Goal: Transaction & Acquisition: Obtain resource

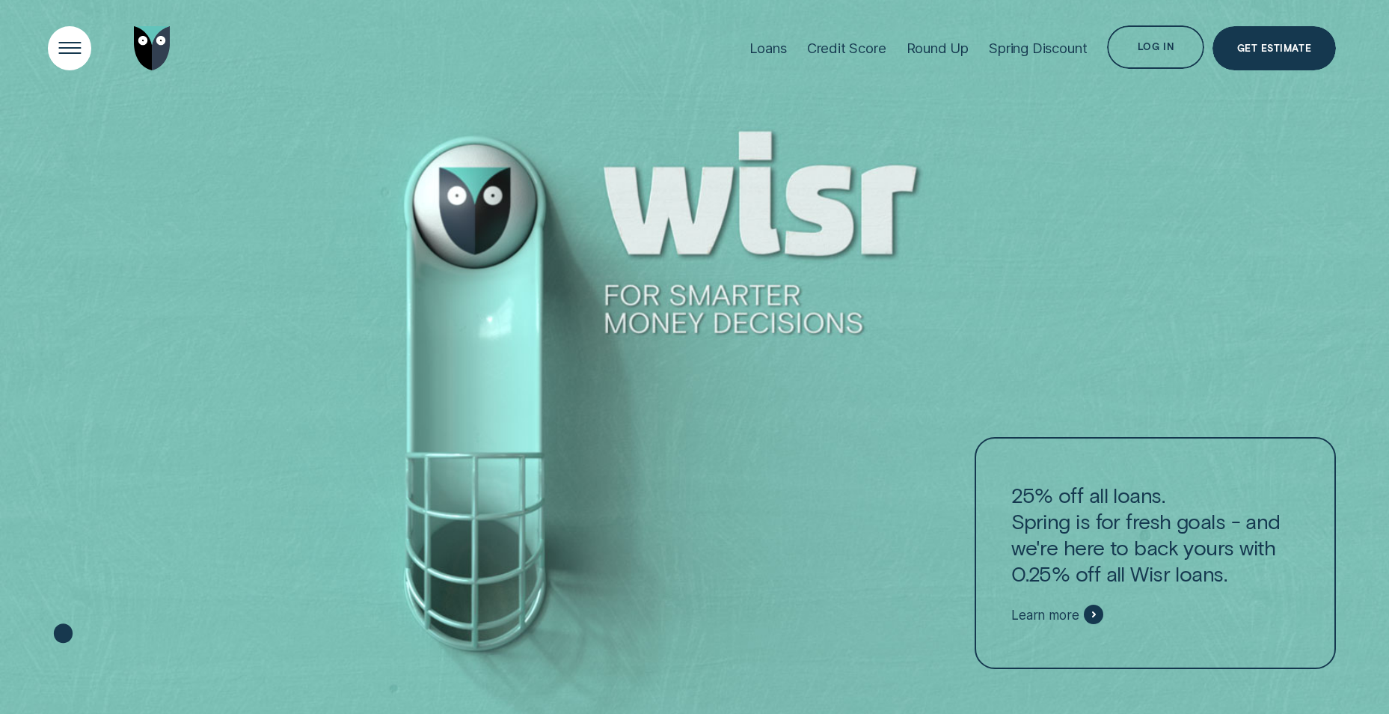
click at [64, 47] on div "Open Menu" at bounding box center [70, 48] width 62 height 62
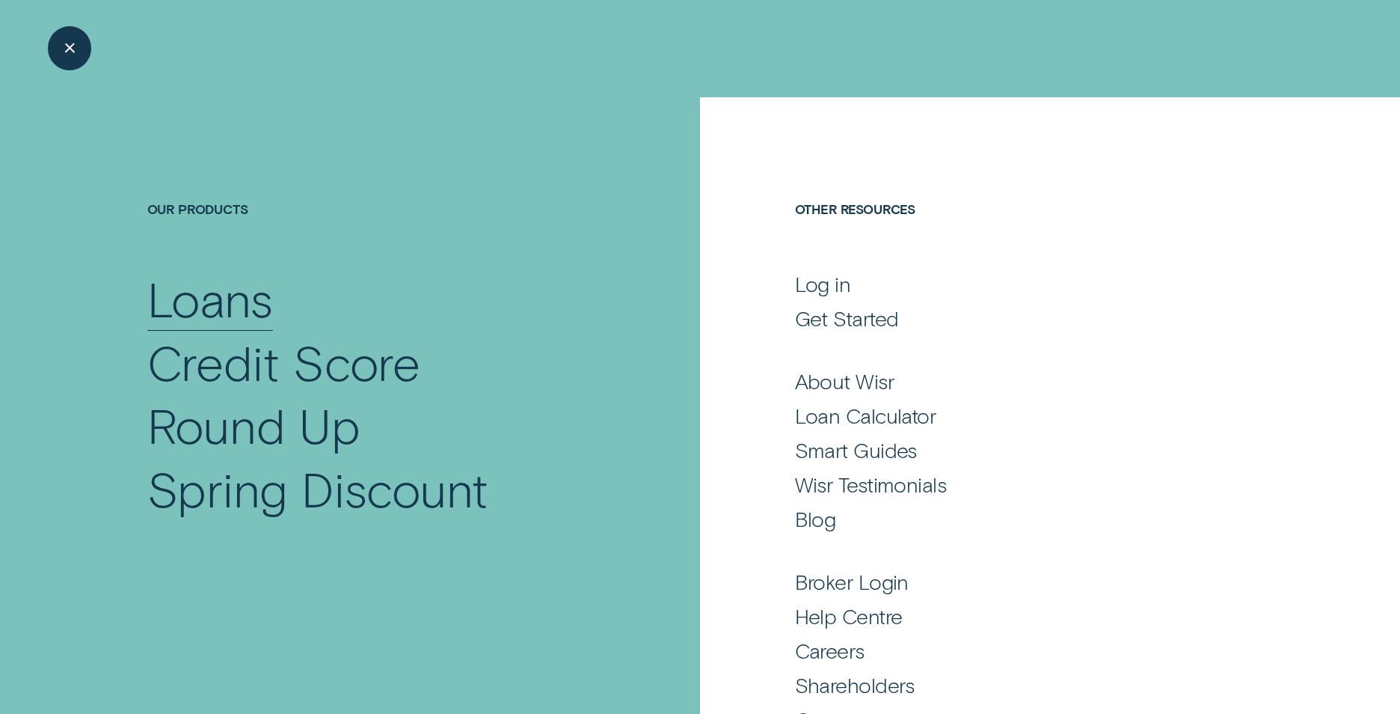
drag, startPoint x: 200, startPoint y: 296, endPoint x: 227, endPoint y: 301, distance: 28.2
click at [200, 296] on div "Loans" at bounding box center [210, 298] width 126 height 64
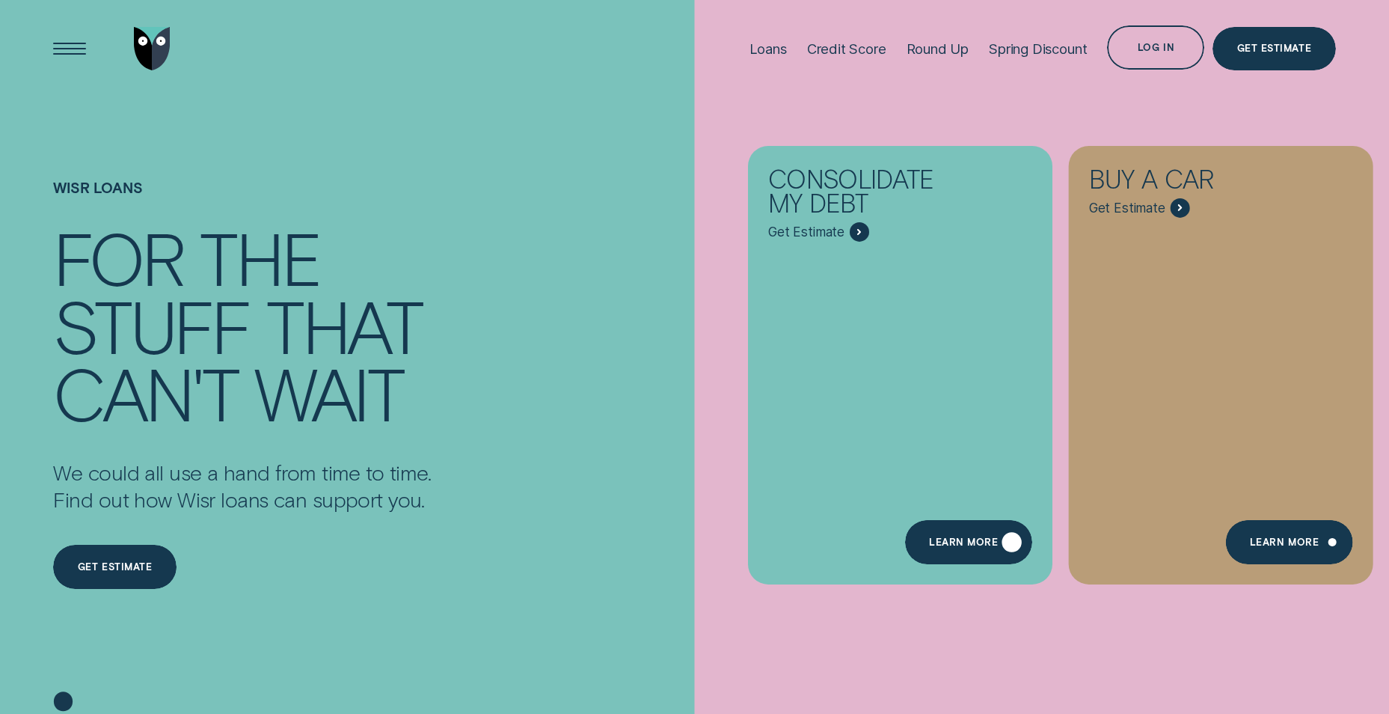
click at [968, 536] on div "Learn more" at bounding box center [968, 541] width 127 height 43
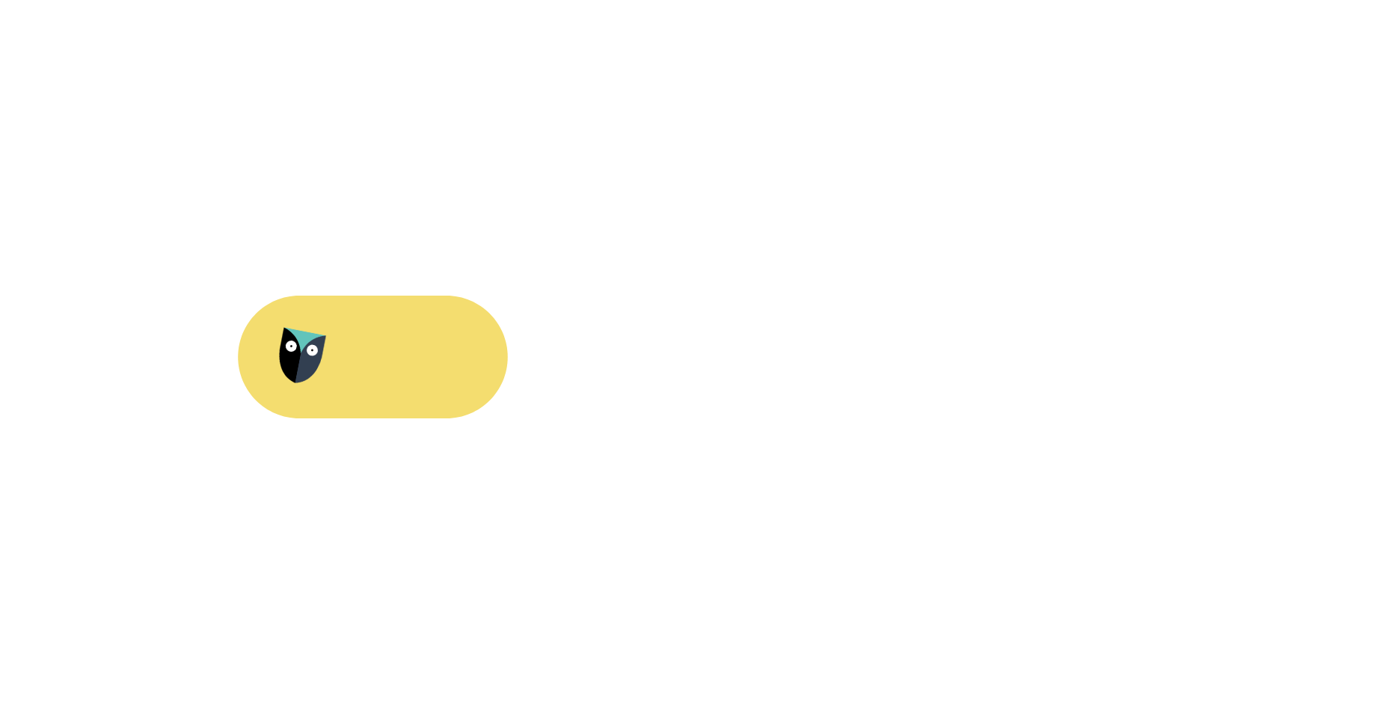
click at [248, 344] on div "stuff" at bounding box center [151, 326] width 196 height 68
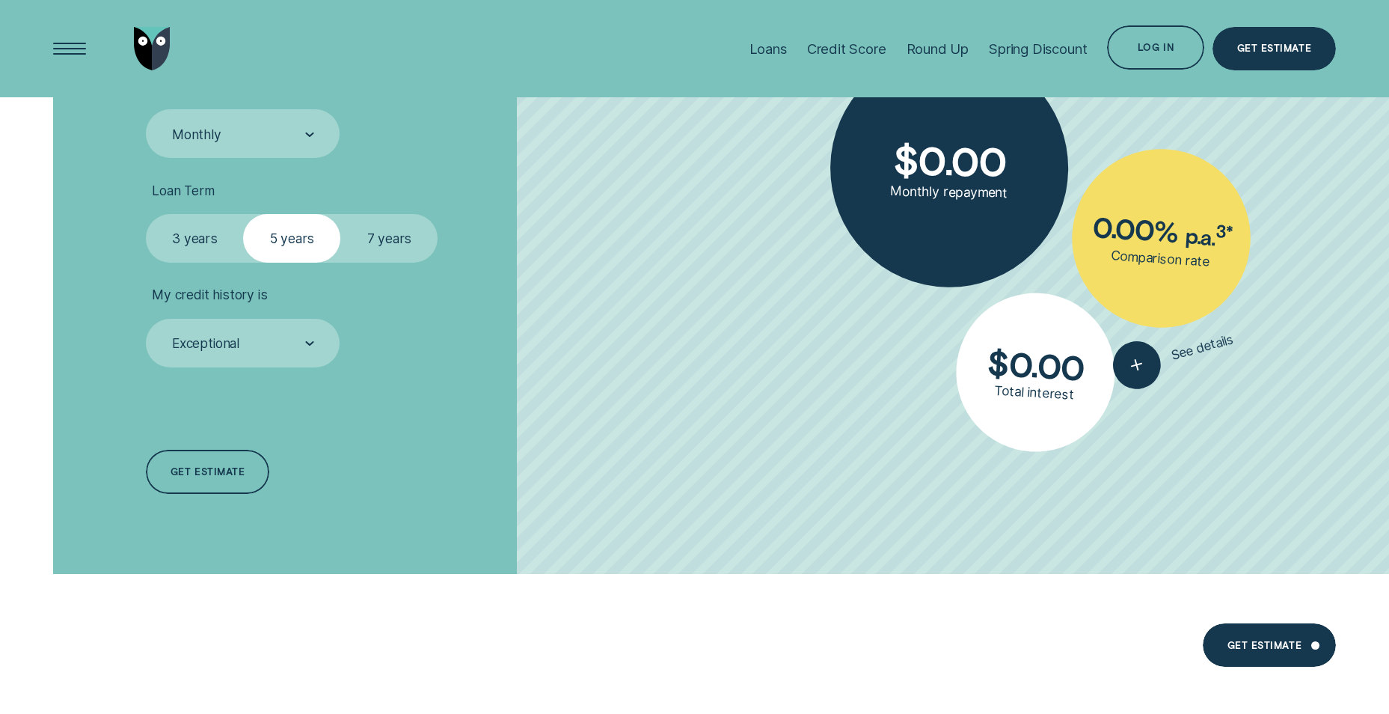
scroll to position [2768, 0]
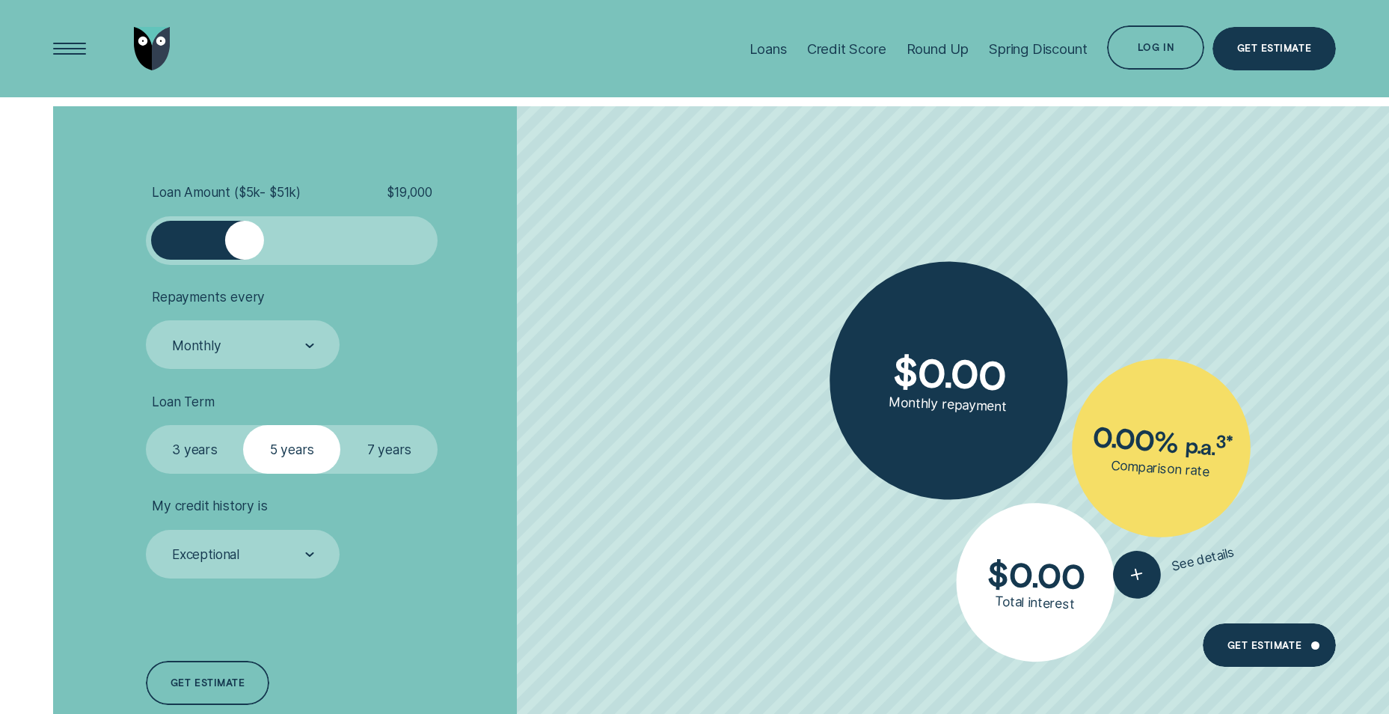
click at [243, 250] on div at bounding box center [292, 240] width 243 height 39
click at [304, 268] on ul "Loan Amount ( $5k - $51k ) $ 19,000 Repayments every Monthly Loan Term Select L…" at bounding box center [369, 380] width 447 height 393
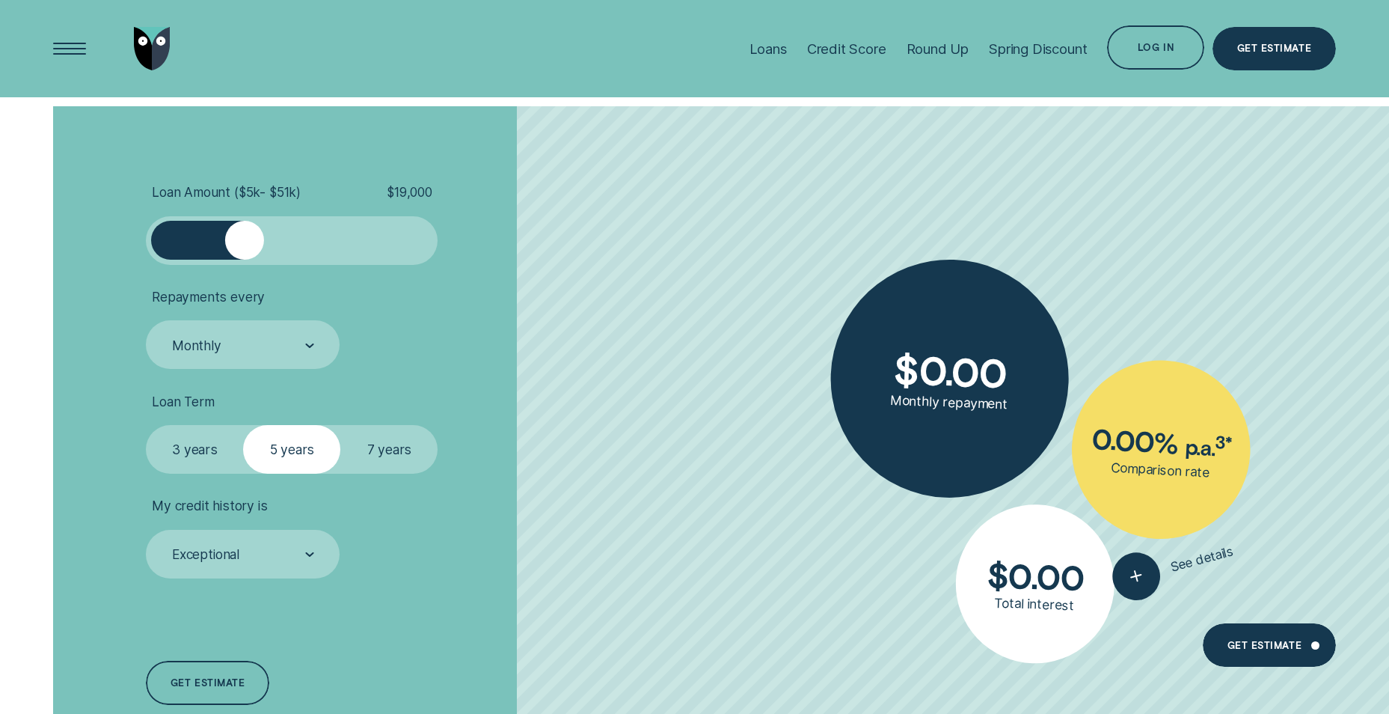
click at [289, 245] on div at bounding box center [292, 240] width 243 height 39
click at [420, 244] on div at bounding box center [423, 240] width 19 height 39
click at [415, 234] on div at bounding box center [423, 240] width 19 height 39
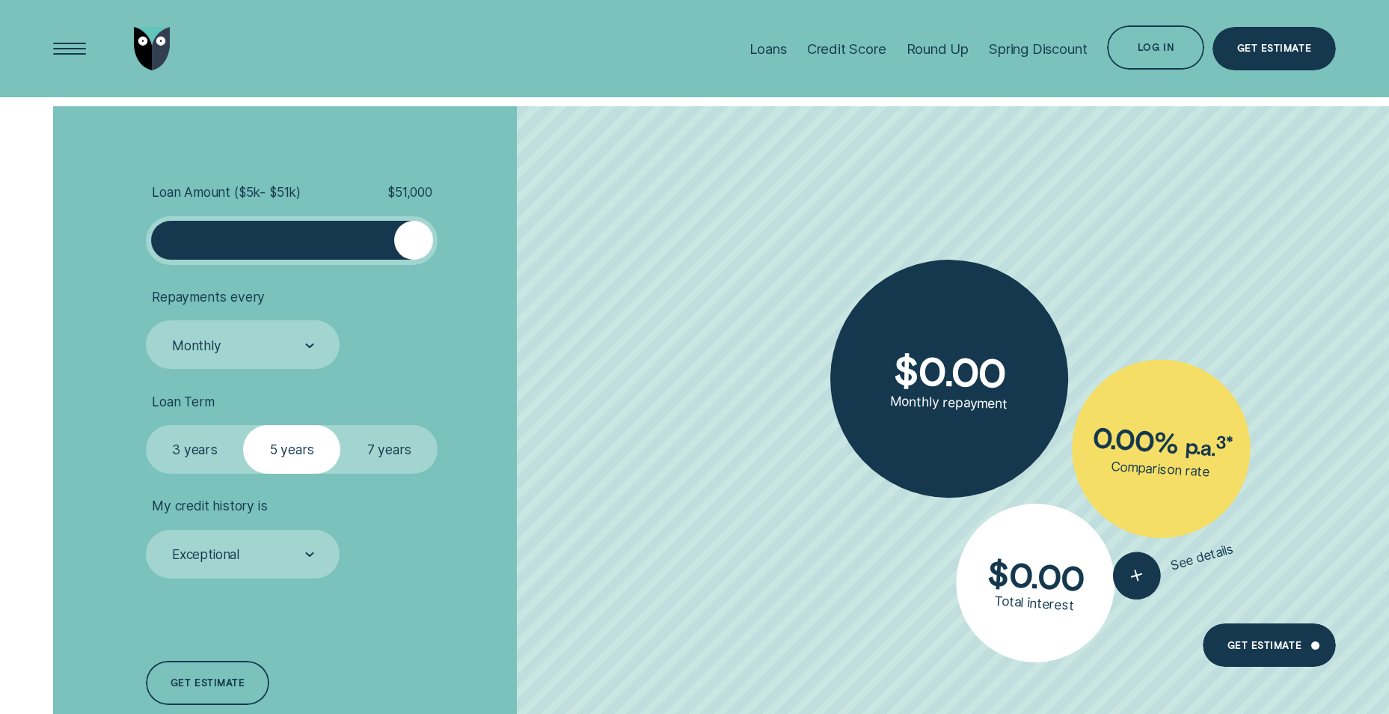
drag, startPoint x: 284, startPoint y: 235, endPoint x: 440, endPoint y: 234, distance: 155.6
click at [440, 234] on li "Loan Amount ( $5k - $51k ) $ 51,000" at bounding box center [369, 224] width 447 height 80
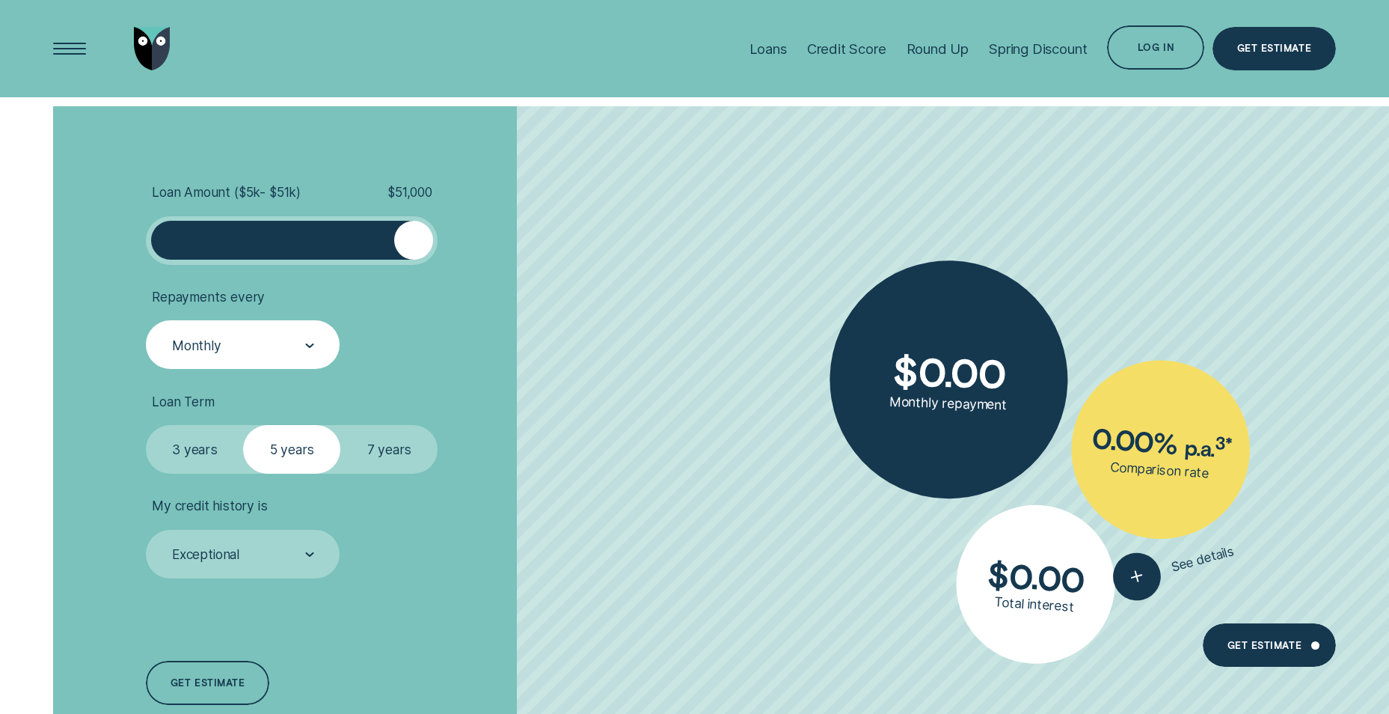
click at [266, 340] on div "Monthly" at bounding box center [243, 345] width 144 height 19
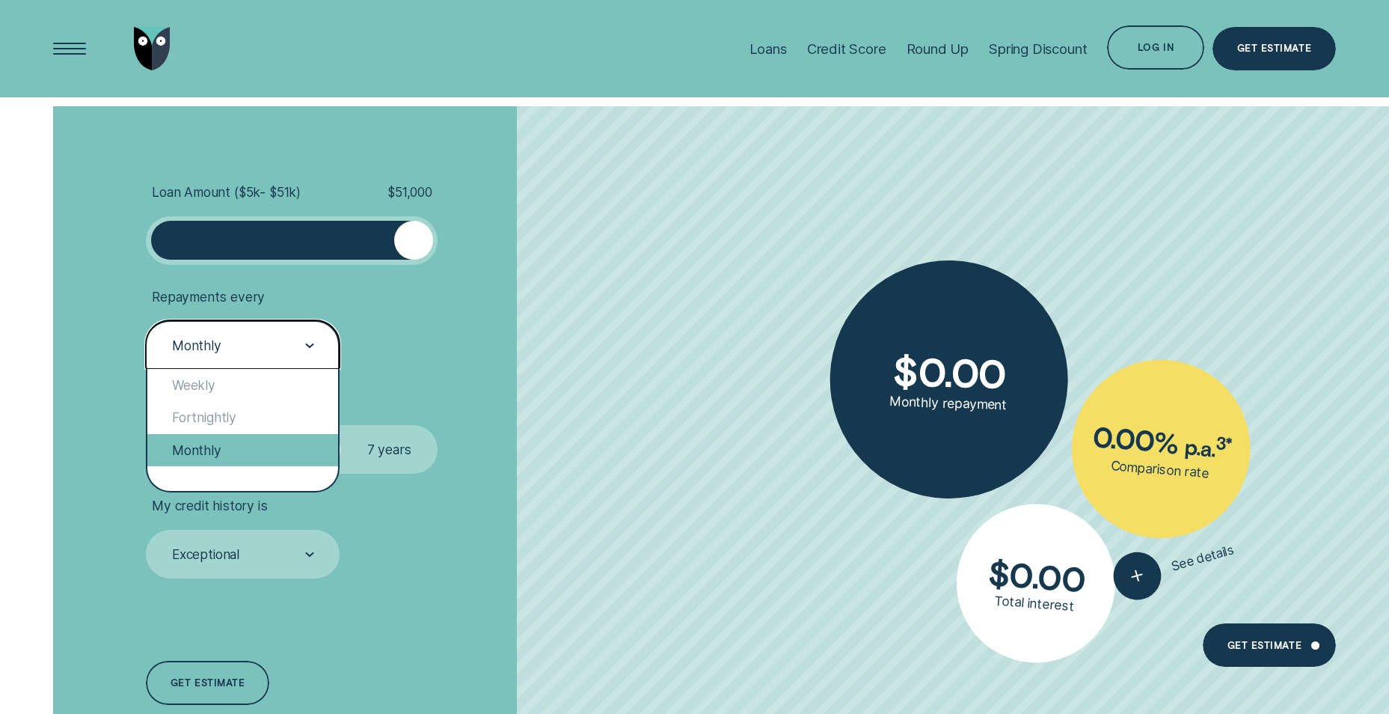
click at [201, 450] on div "Monthly" at bounding box center [242, 450] width 191 height 32
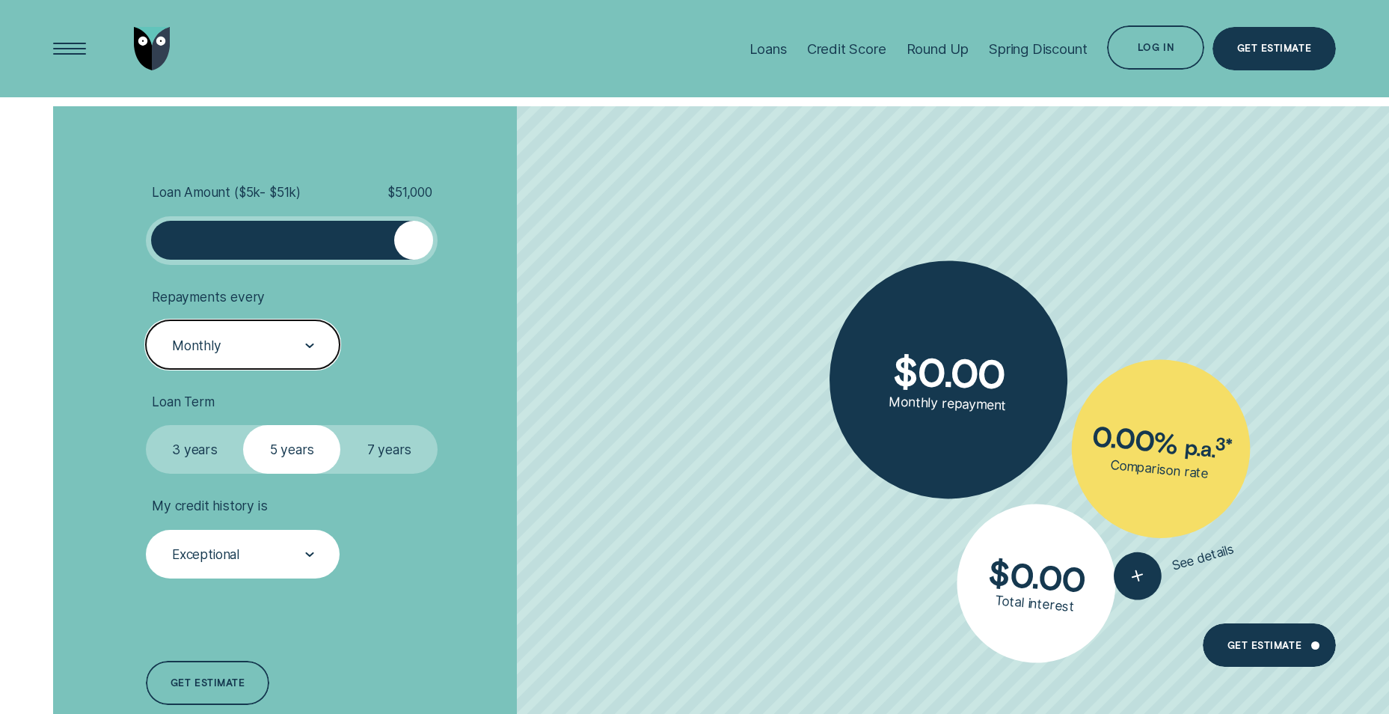
click at [256, 557] on div "Exceptional" at bounding box center [243, 554] width 144 height 19
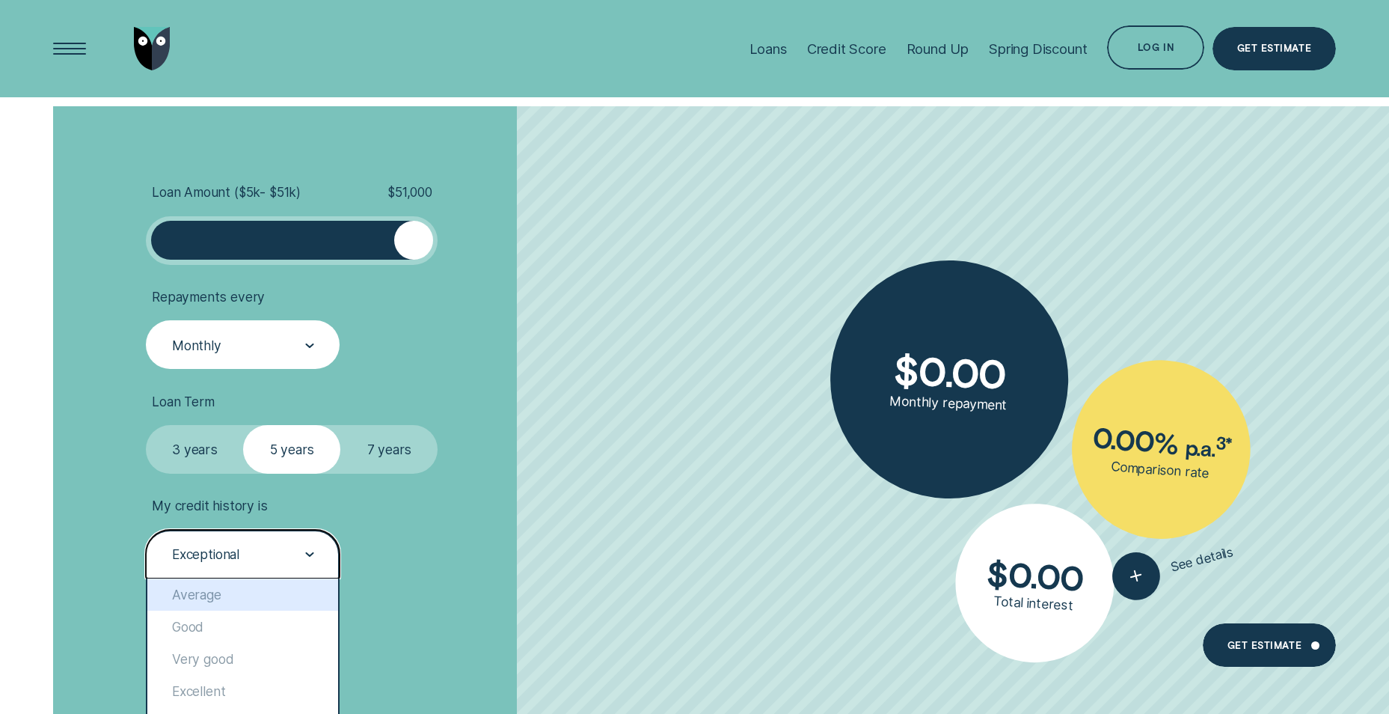
click at [242, 548] on div "Exceptional" at bounding box center [243, 554] width 144 height 19
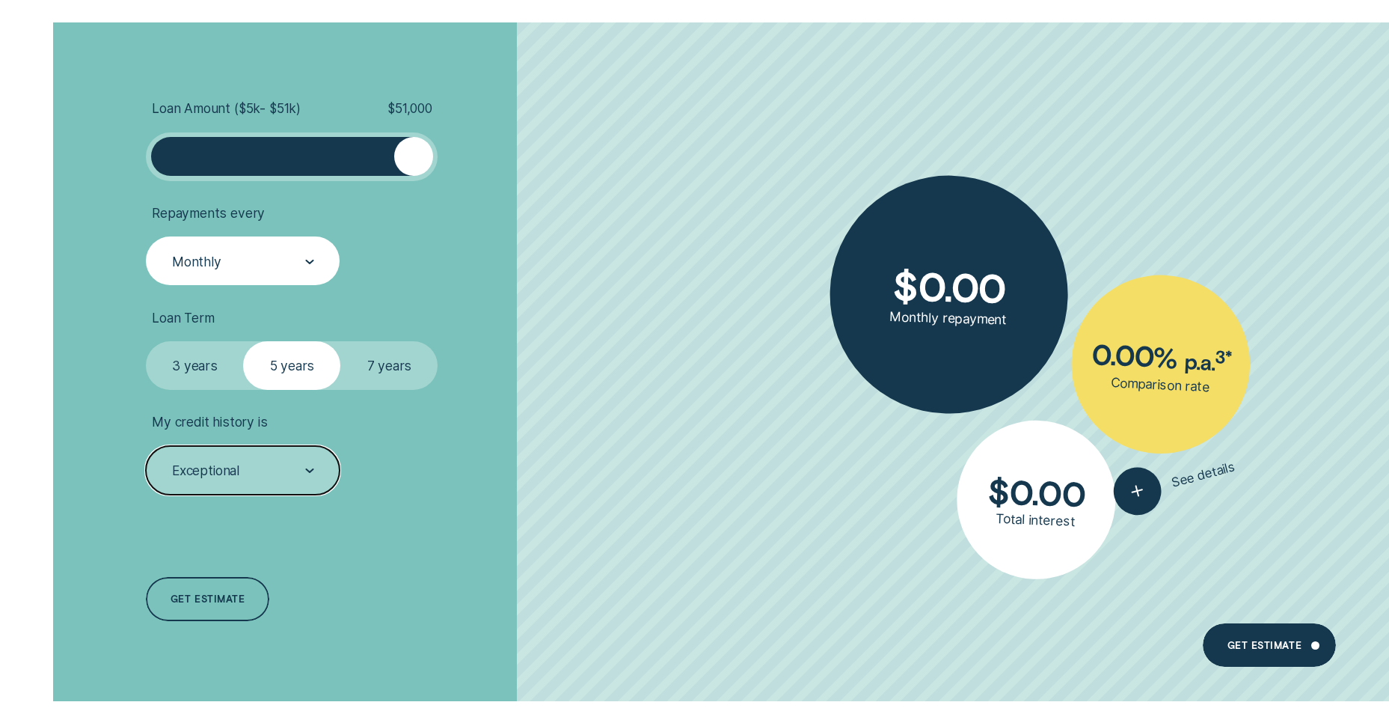
scroll to position [2918, 0]
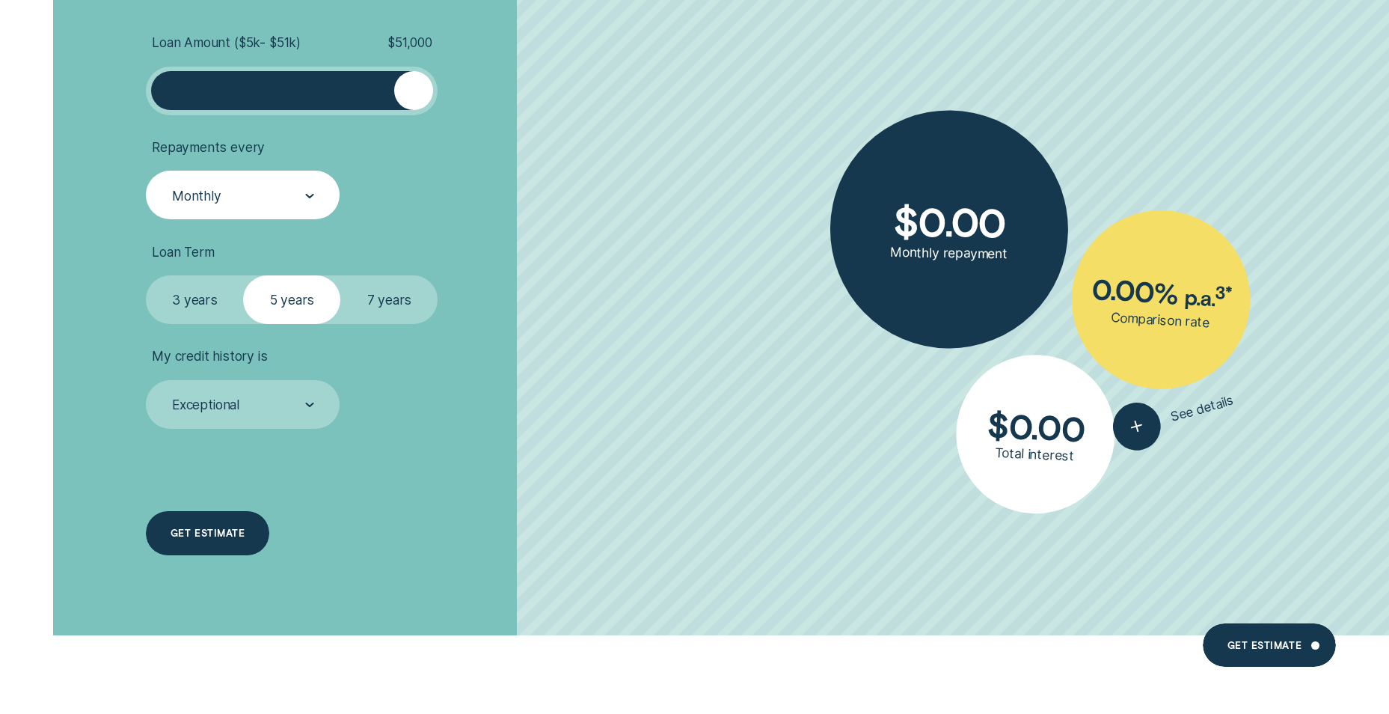
click at [204, 533] on div "Get estimate" at bounding box center [208, 533] width 74 height 8
